Goal: Task Accomplishment & Management: Use online tool/utility

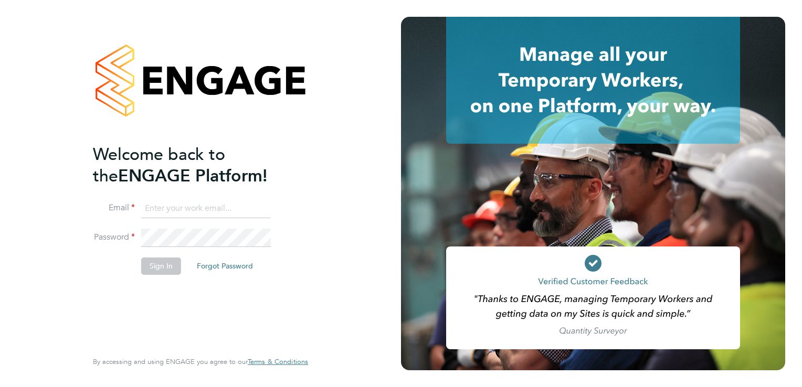
type input "[PERSON_NAME][EMAIL_ADDRESS][PERSON_NAME][DOMAIN_NAME]"
click at [185, 282] on li "Sign In Forgot Password" at bounding box center [195, 271] width 205 height 27
click at [169, 273] on button "Sign In" at bounding box center [161, 266] width 40 height 17
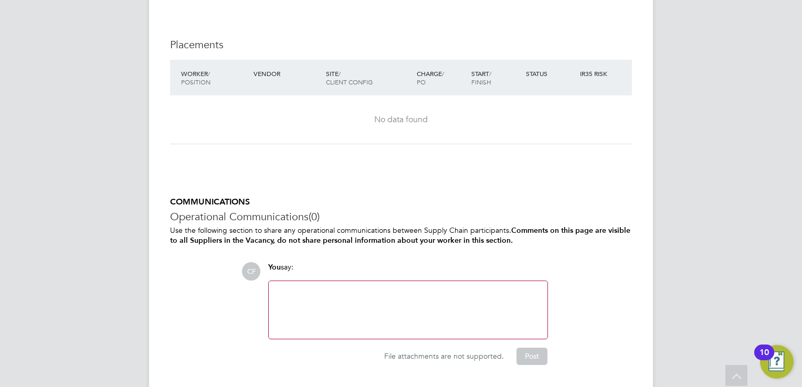
scroll to position [896, 0]
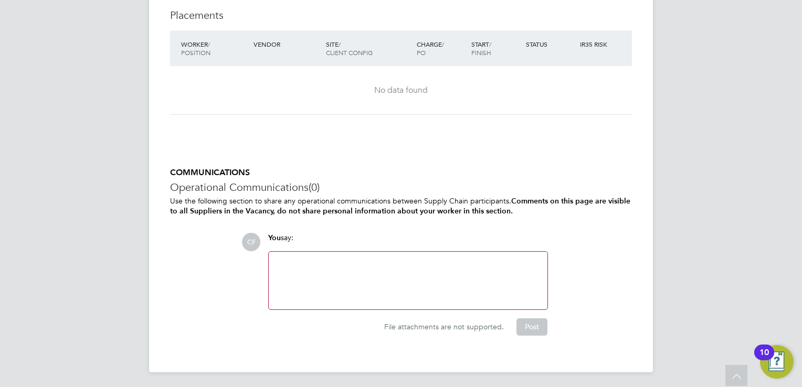
click at [365, 260] on div at bounding box center [408, 280] width 266 height 45
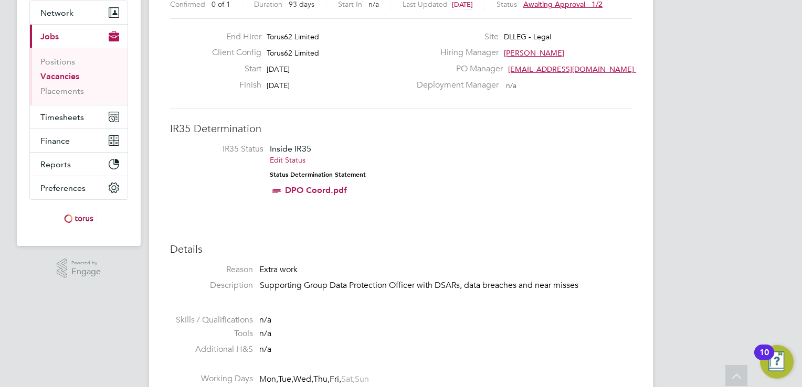
scroll to position [0, 0]
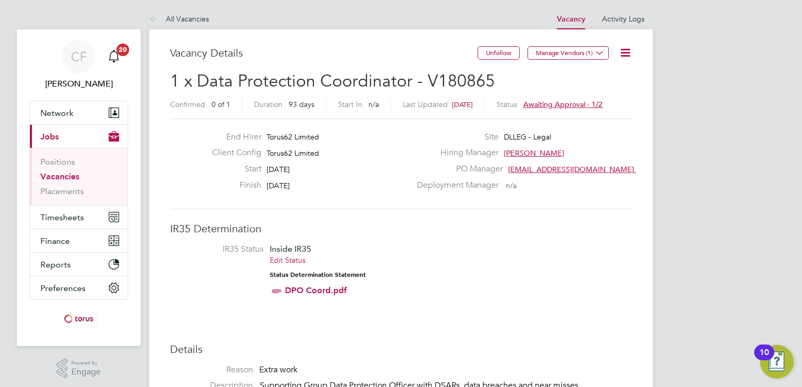
click at [570, 107] on span "Awaiting approval - 1/2" at bounding box center [562, 104] width 79 height 9
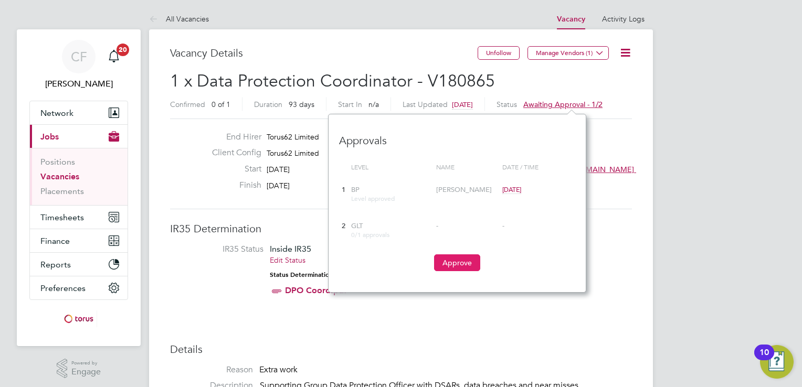
click at [457, 266] on button "Approve" at bounding box center [457, 262] width 46 height 17
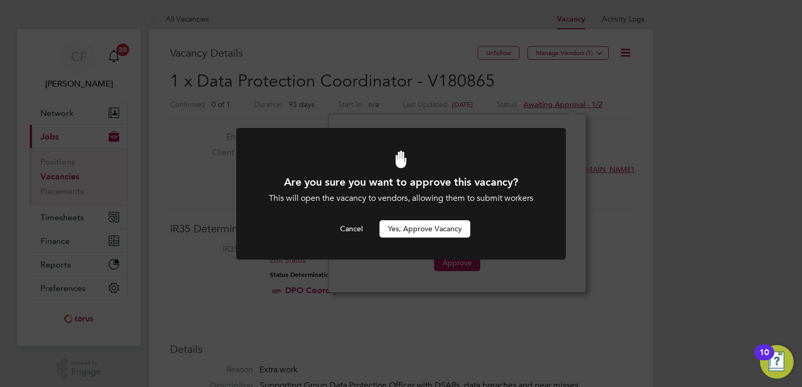
click at [434, 232] on button "Yes, Approve Vacancy" at bounding box center [424, 228] width 91 height 17
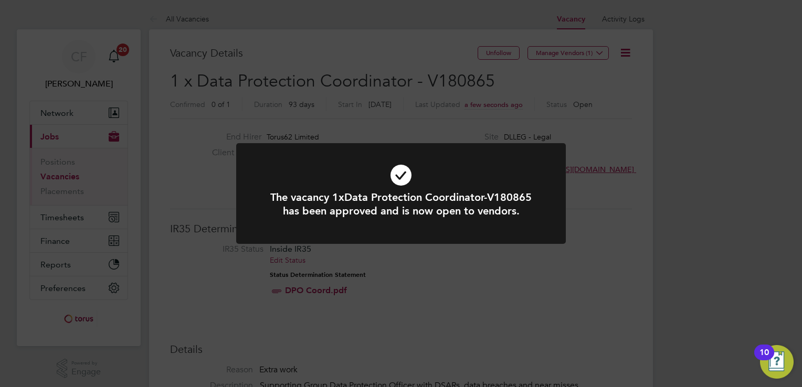
scroll to position [31, 73]
